Goal: Navigation & Orientation: Find specific page/section

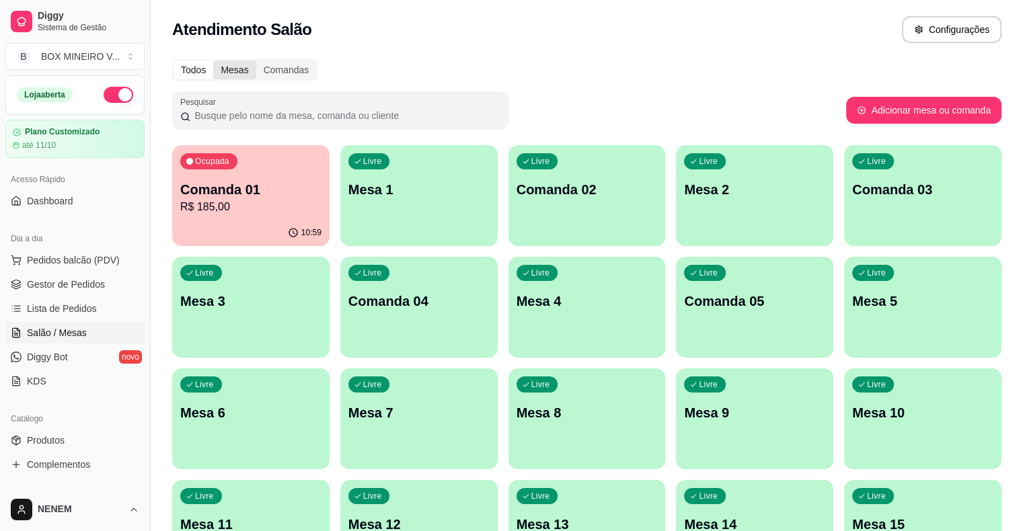
click at [229, 70] on div "Mesas" at bounding box center [234, 70] width 42 height 19
click at [213, 61] on input "Mesas" at bounding box center [213, 61] width 0 height 0
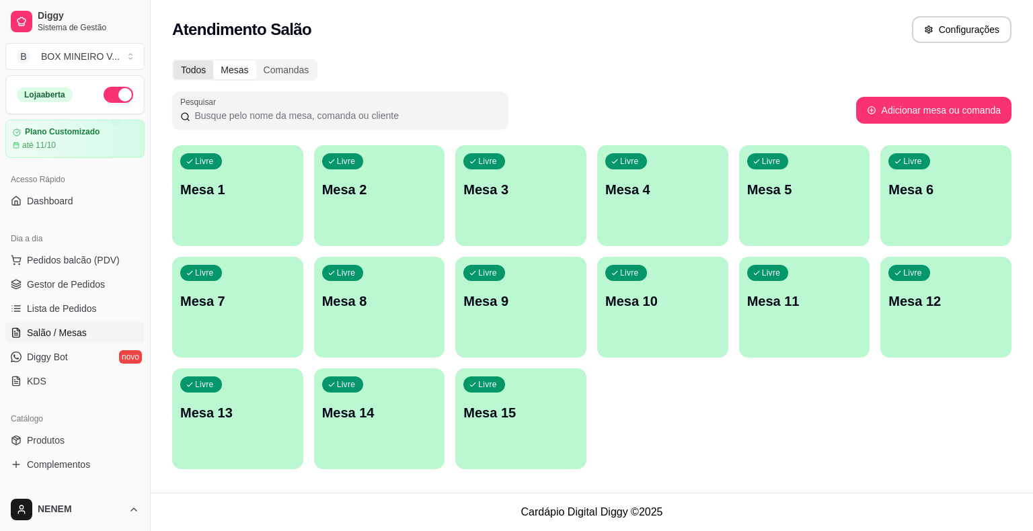
click at [188, 66] on div "Todos" at bounding box center [194, 70] width 40 height 19
click at [174, 61] on input "Todos" at bounding box center [174, 61] width 0 height 0
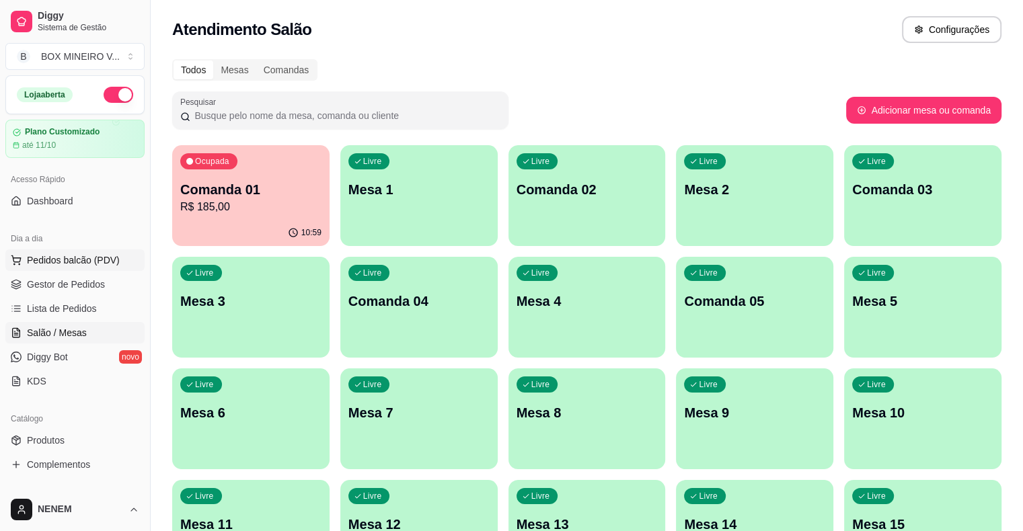
click at [75, 258] on span "Pedidos balcão (PDV)" at bounding box center [73, 260] width 93 height 13
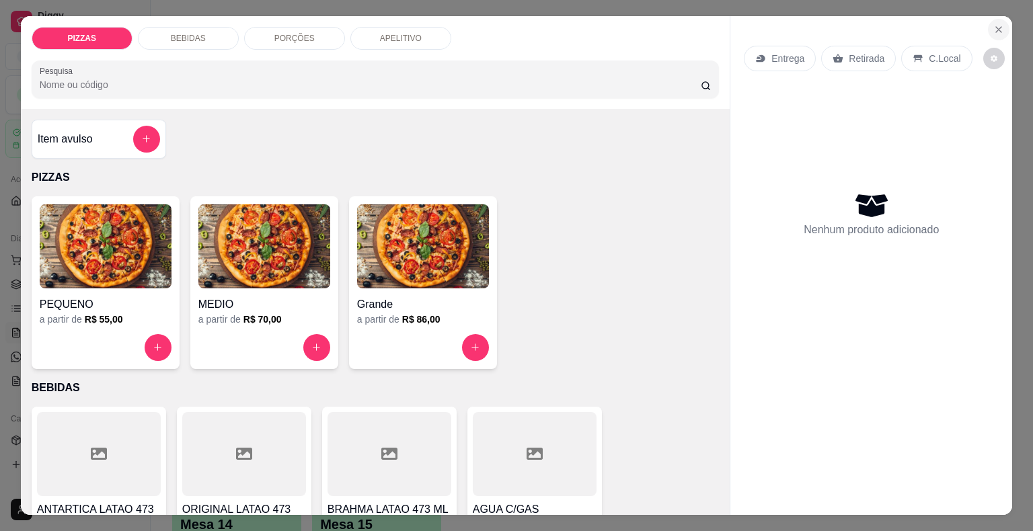
click at [996, 24] on icon "Close" at bounding box center [999, 29] width 11 height 11
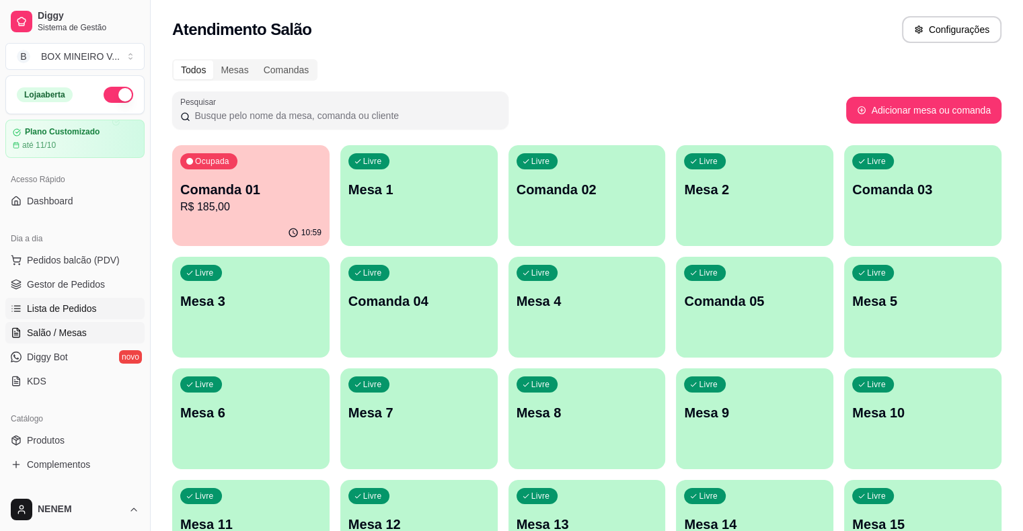
click at [91, 303] on span "Lista de Pedidos" at bounding box center [62, 308] width 70 height 13
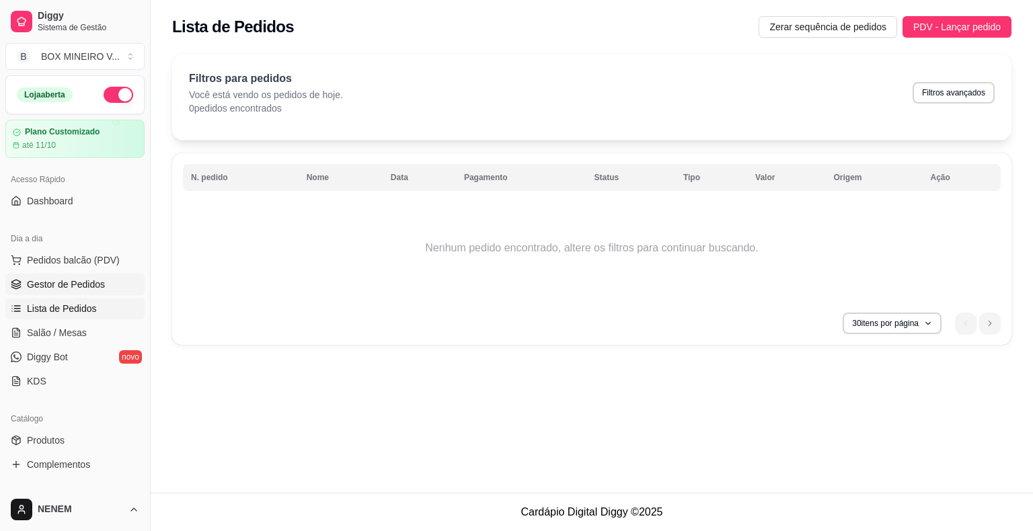
click at [93, 283] on span "Gestor de Pedidos" at bounding box center [66, 284] width 78 height 13
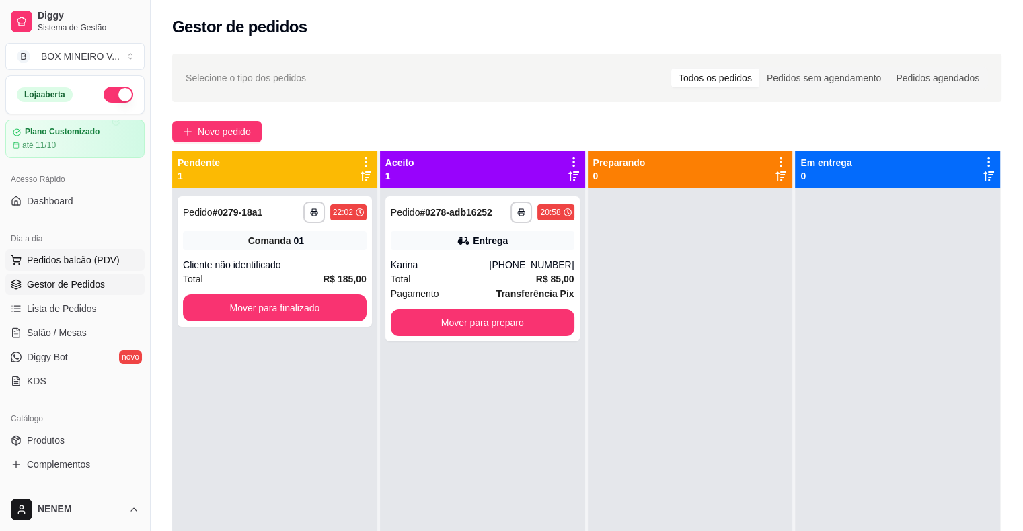
click at [60, 262] on span "Pedidos balcão (PDV)" at bounding box center [73, 260] width 93 height 13
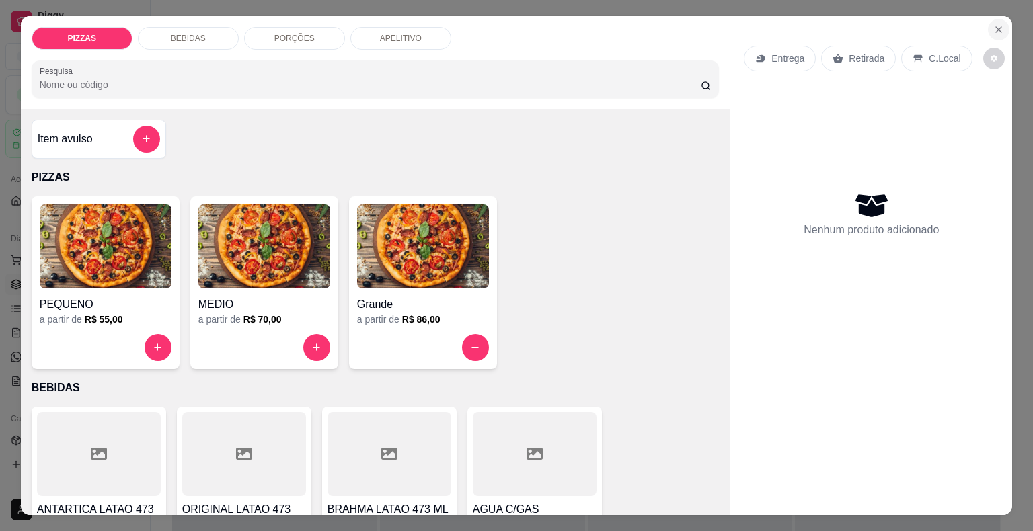
click at [1002, 24] on button "Close" at bounding box center [999, 30] width 22 height 22
